Goal: Information Seeking & Learning: Learn about a topic

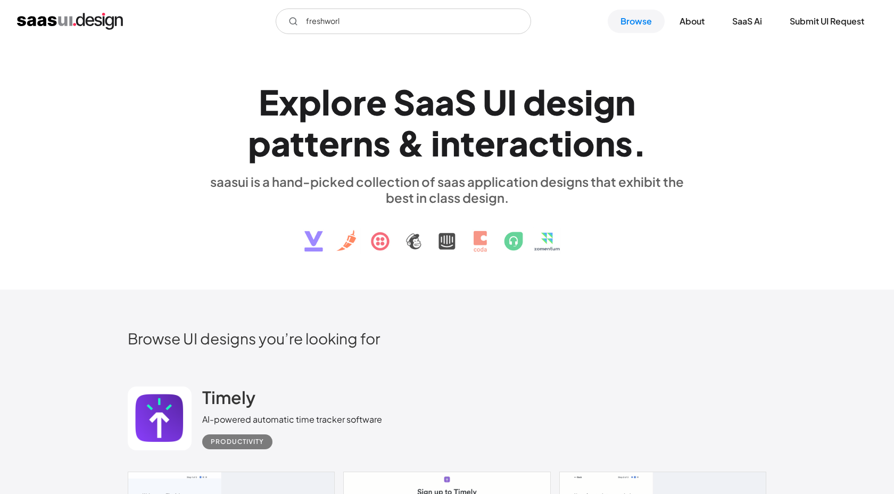
scroll to position [372, 0]
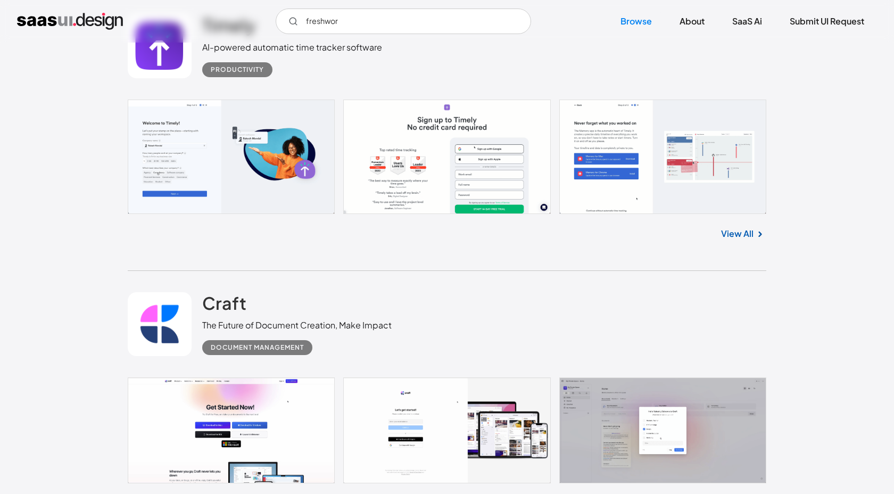
type input "freshwor"
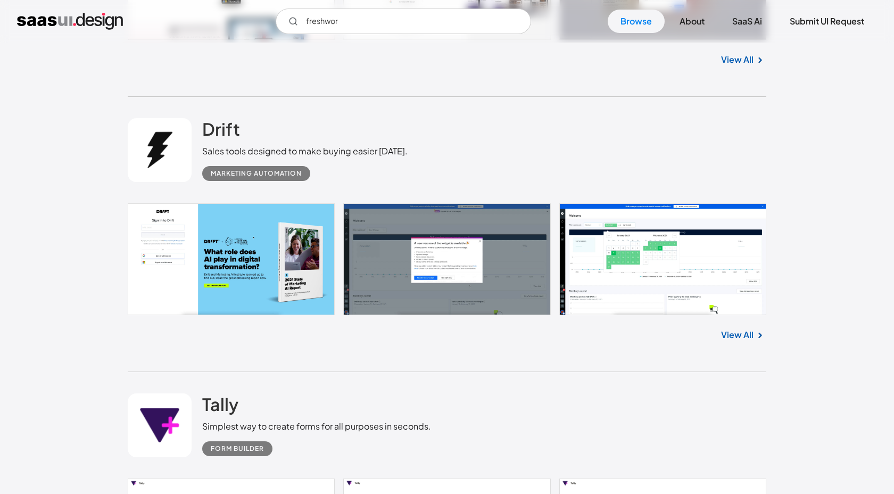
scroll to position [817, 0]
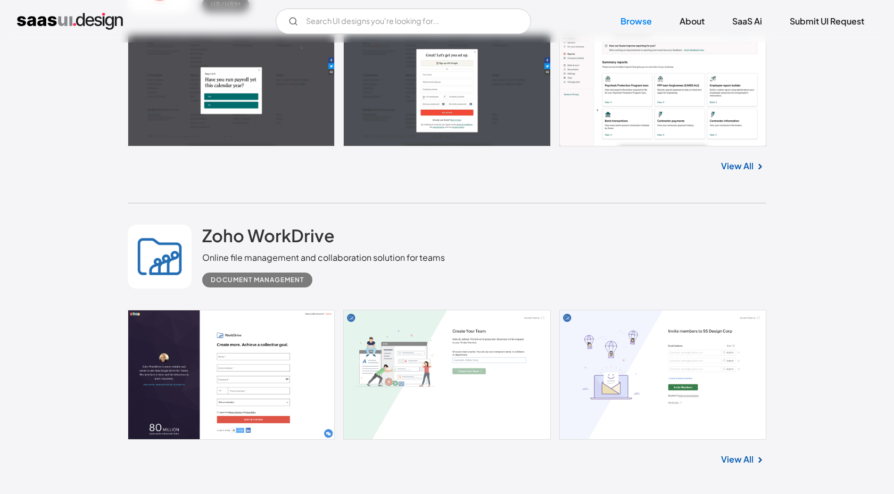
scroll to position [8746, 0]
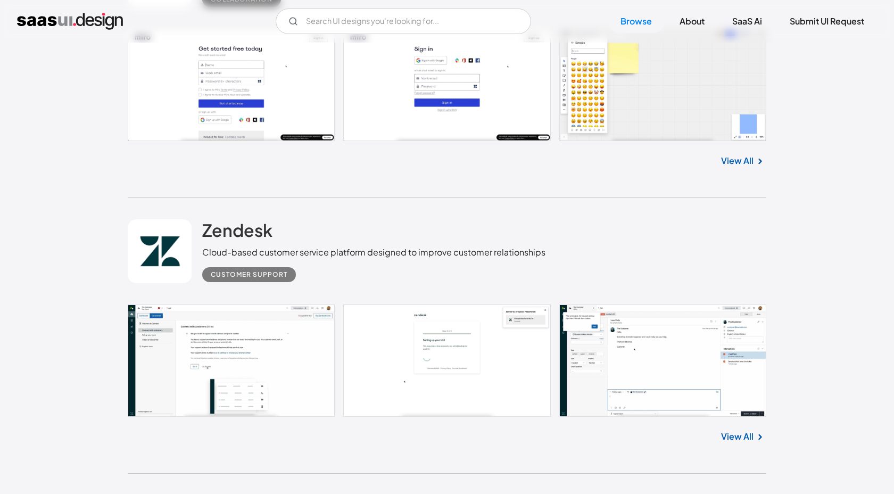
scroll to position [12824, 0]
click at [752, 442] on link "View All" at bounding box center [737, 435] width 32 height 13
click at [726, 442] on link "View All" at bounding box center [737, 435] width 32 height 13
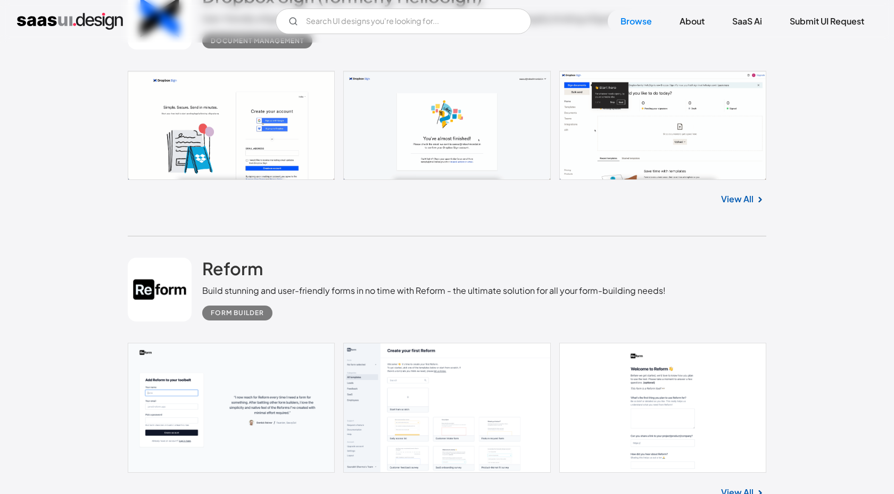
scroll to position [16366, 0]
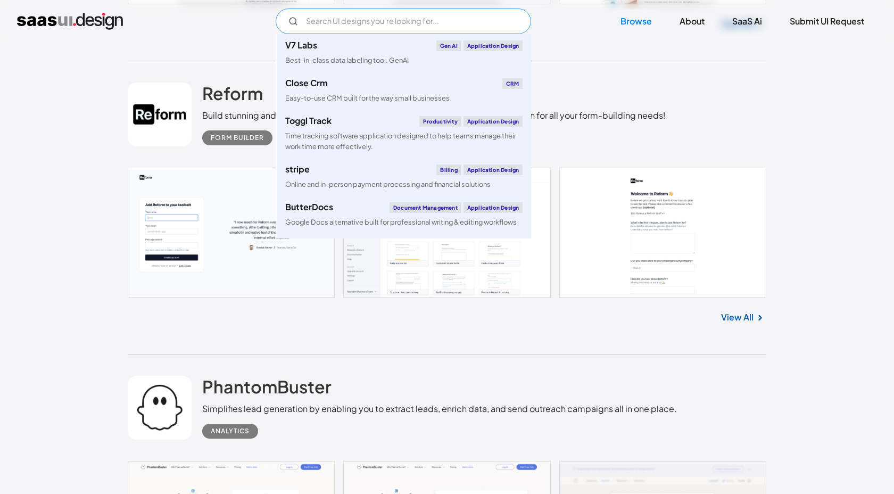
click at [371, 19] on input "Email Form" at bounding box center [403, 22] width 255 height 26
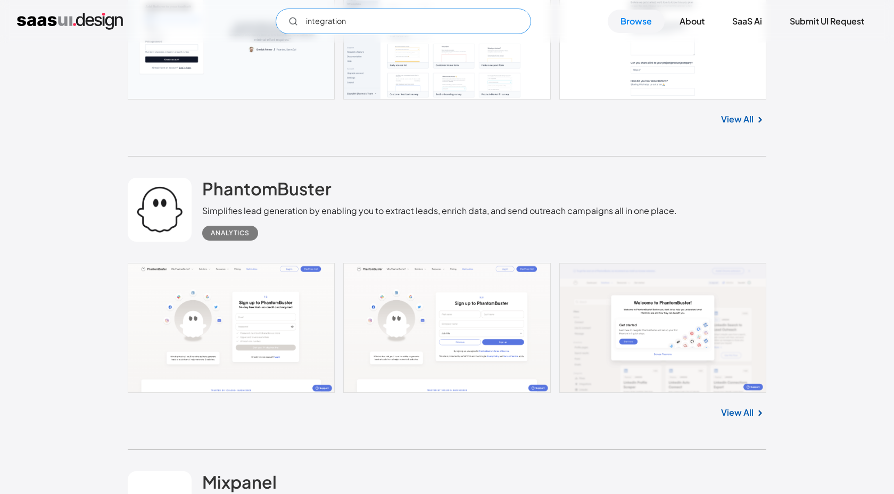
scroll to position [16680, 0]
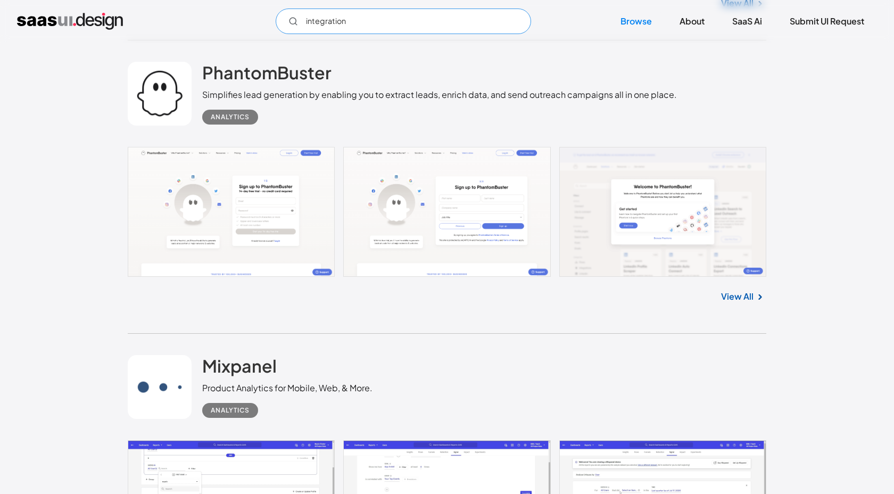
type input "integration"
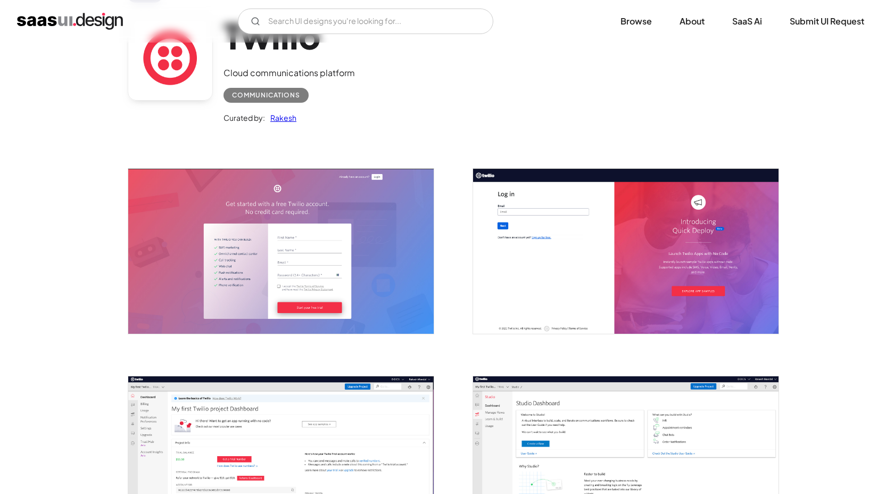
scroll to position [80, 0]
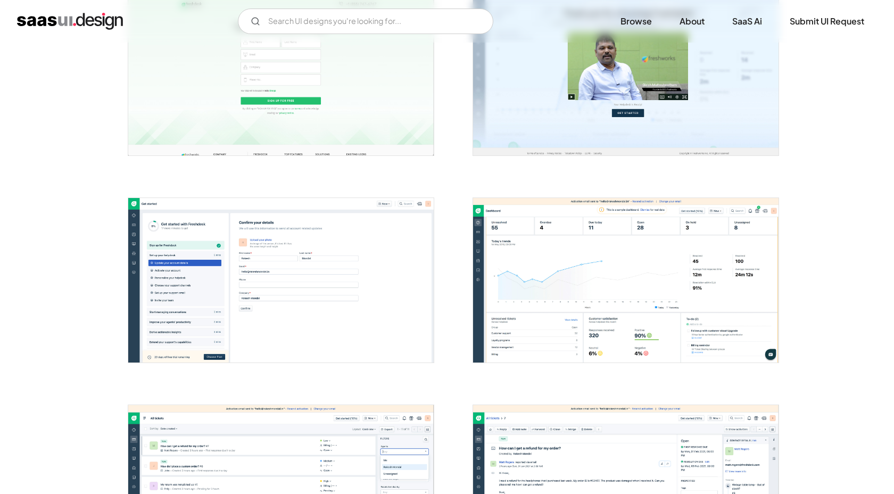
scroll to position [279, 0]
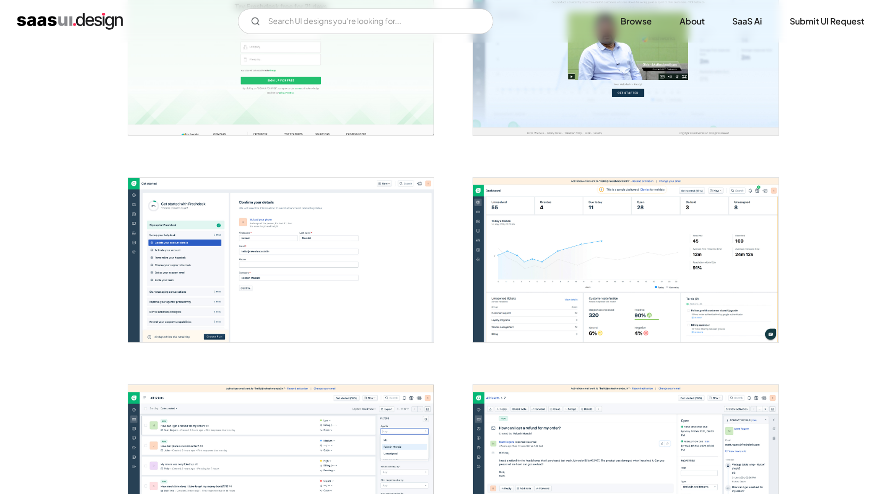
click at [237, 272] on img "open lightbox" at bounding box center [280, 260] width 305 height 164
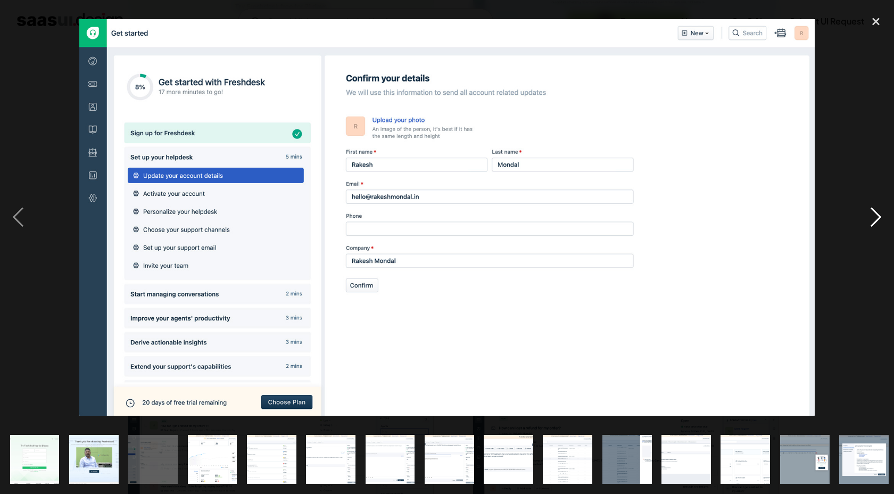
click at [873, 209] on div "next image" at bounding box center [876, 217] width 36 height 415
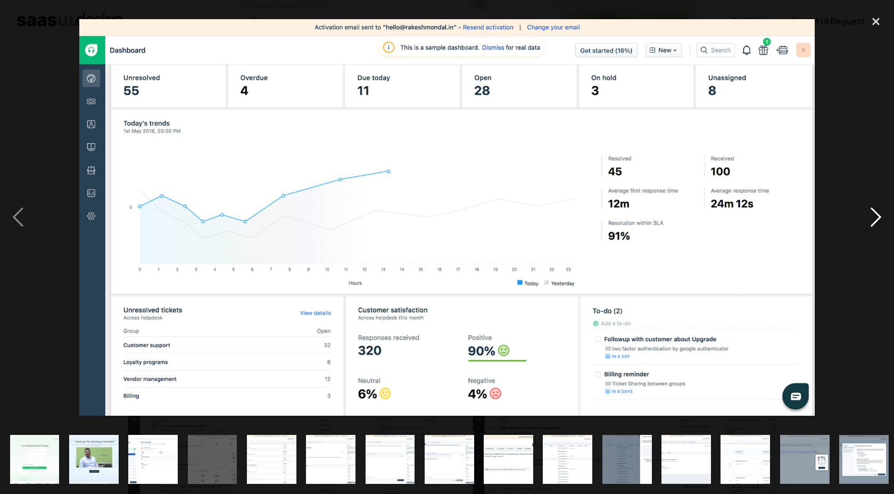
click at [874, 209] on div "next image" at bounding box center [876, 217] width 36 height 415
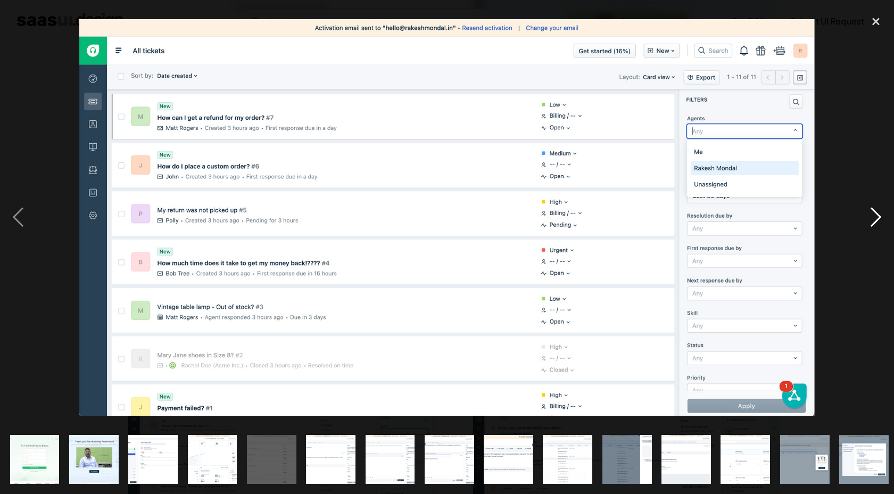
click at [874, 209] on div "next image" at bounding box center [876, 217] width 36 height 415
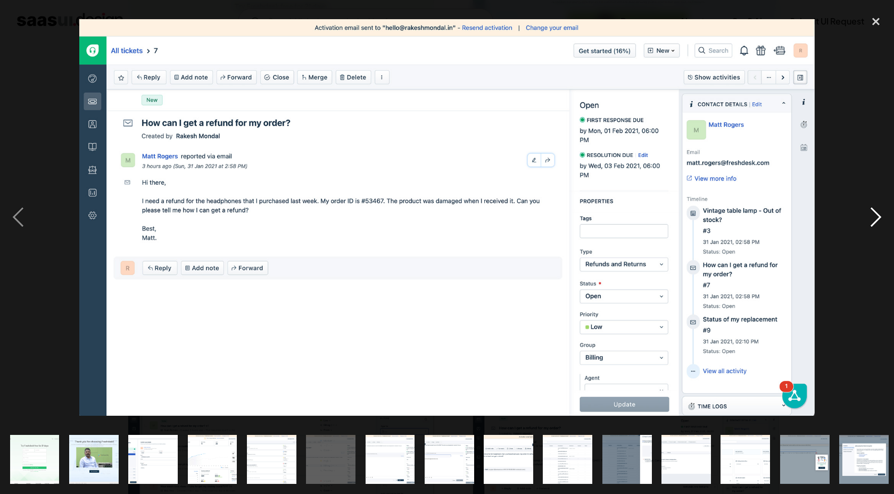
click at [874, 208] on div "next image" at bounding box center [876, 217] width 36 height 415
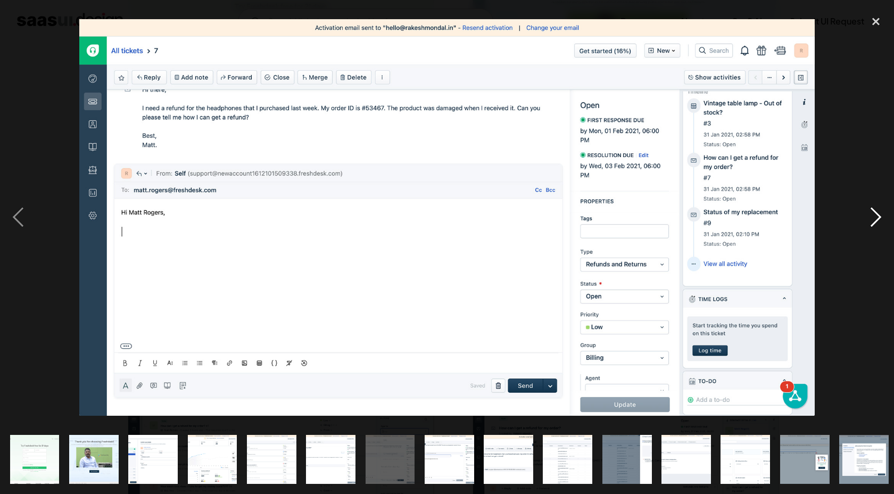
click at [874, 208] on div "next image" at bounding box center [876, 217] width 36 height 415
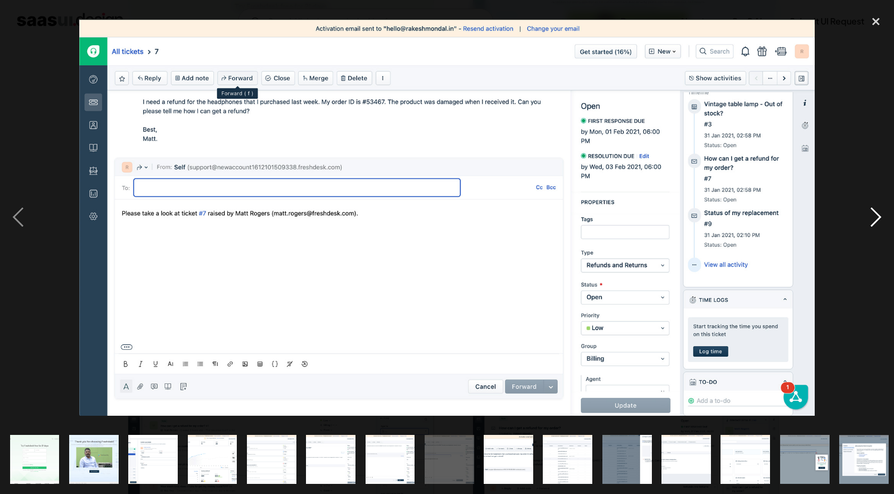
click at [874, 208] on div "next image" at bounding box center [876, 217] width 36 height 415
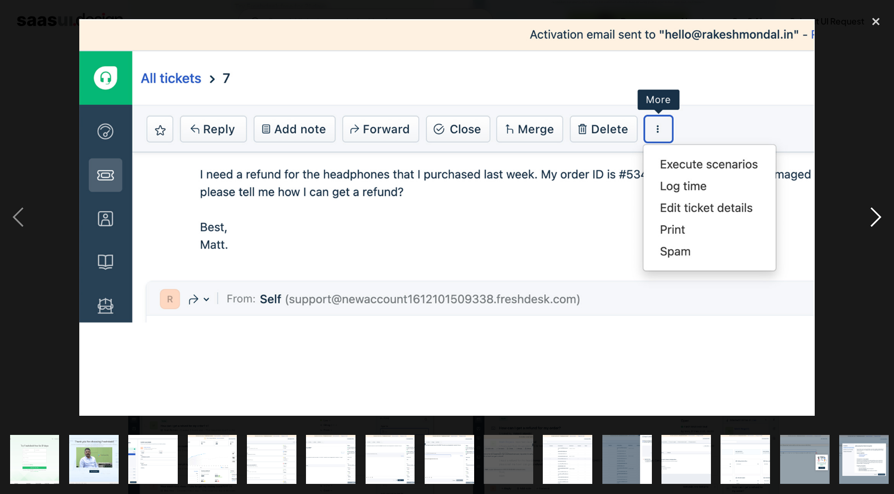
click at [874, 208] on div "next image" at bounding box center [876, 217] width 36 height 415
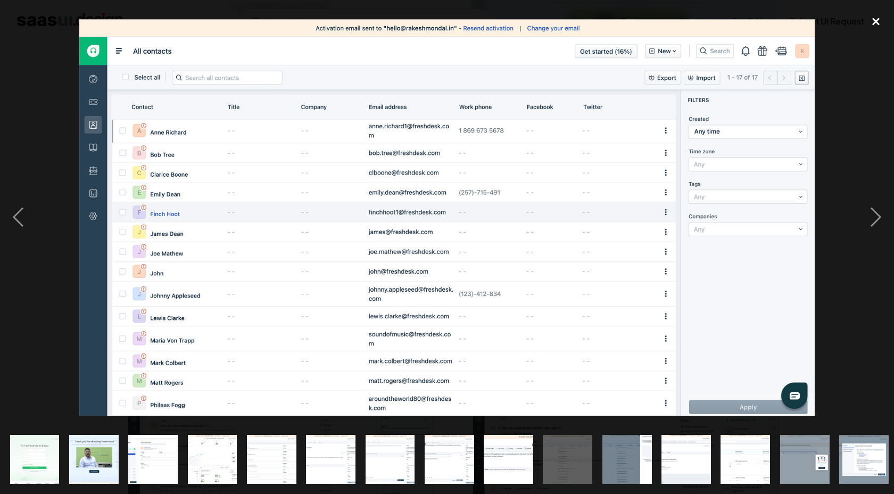
click at [883, 27] on div "close lightbox" at bounding box center [876, 21] width 36 height 23
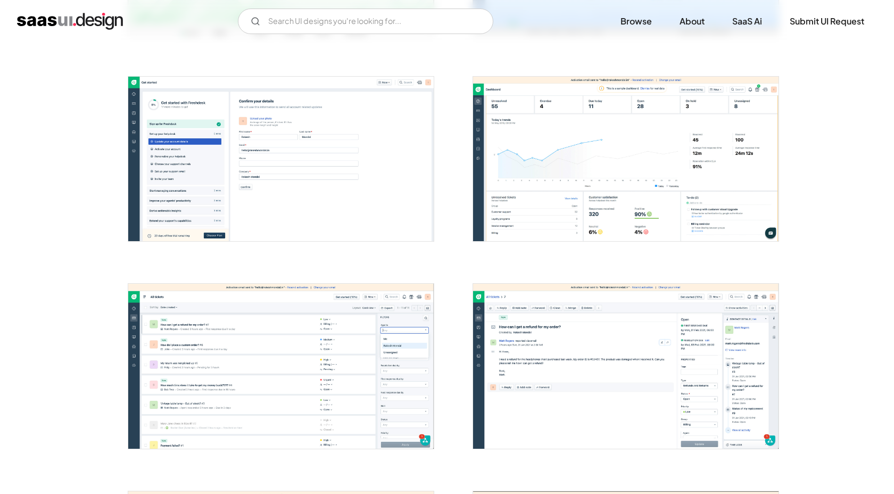
scroll to position [358, 0]
